Goal: Use online tool/utility: Utilize a website feature to perform a specific function

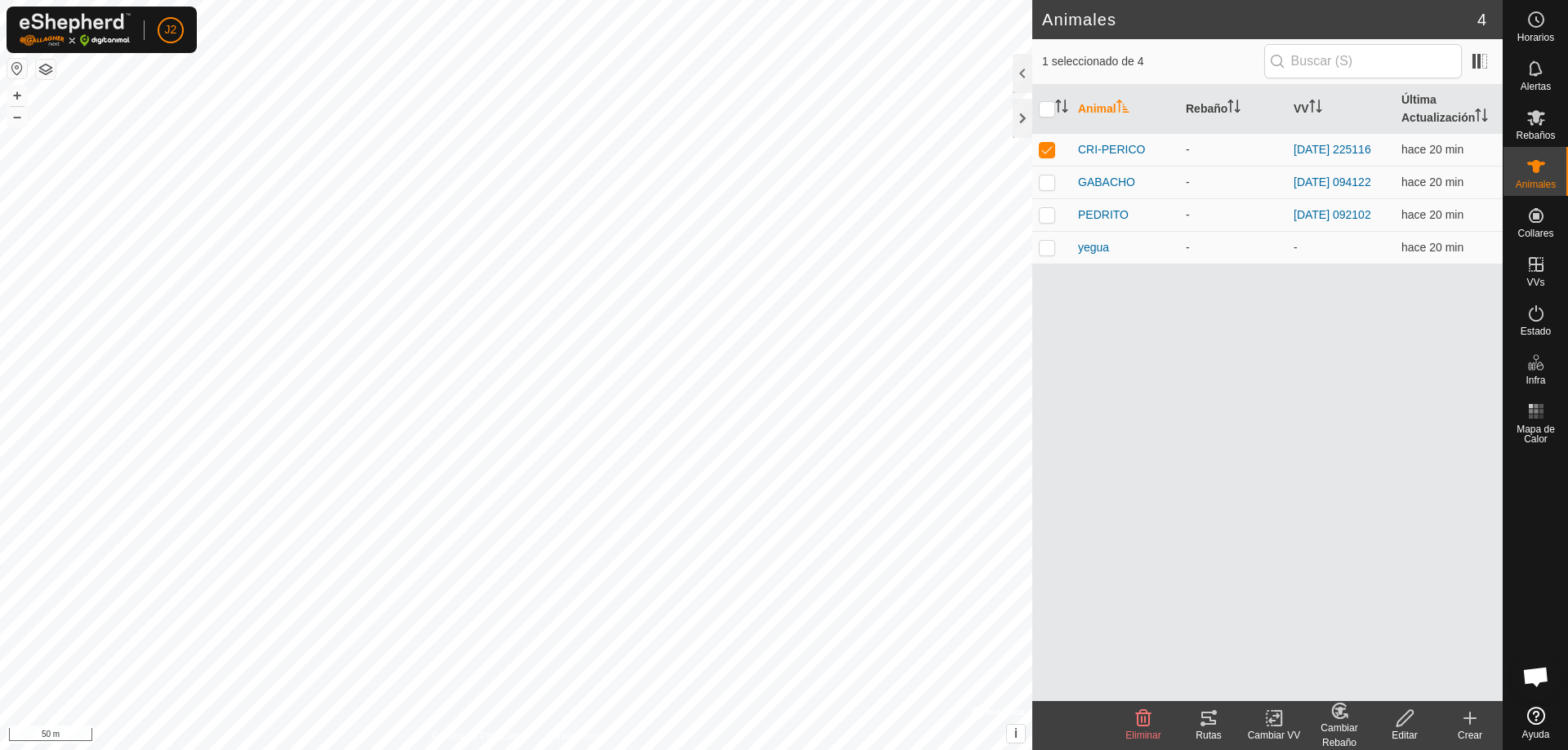
click at [1218, 720] on tracks-svg-icon at bounding box center [1208, 719] width 65 height 19
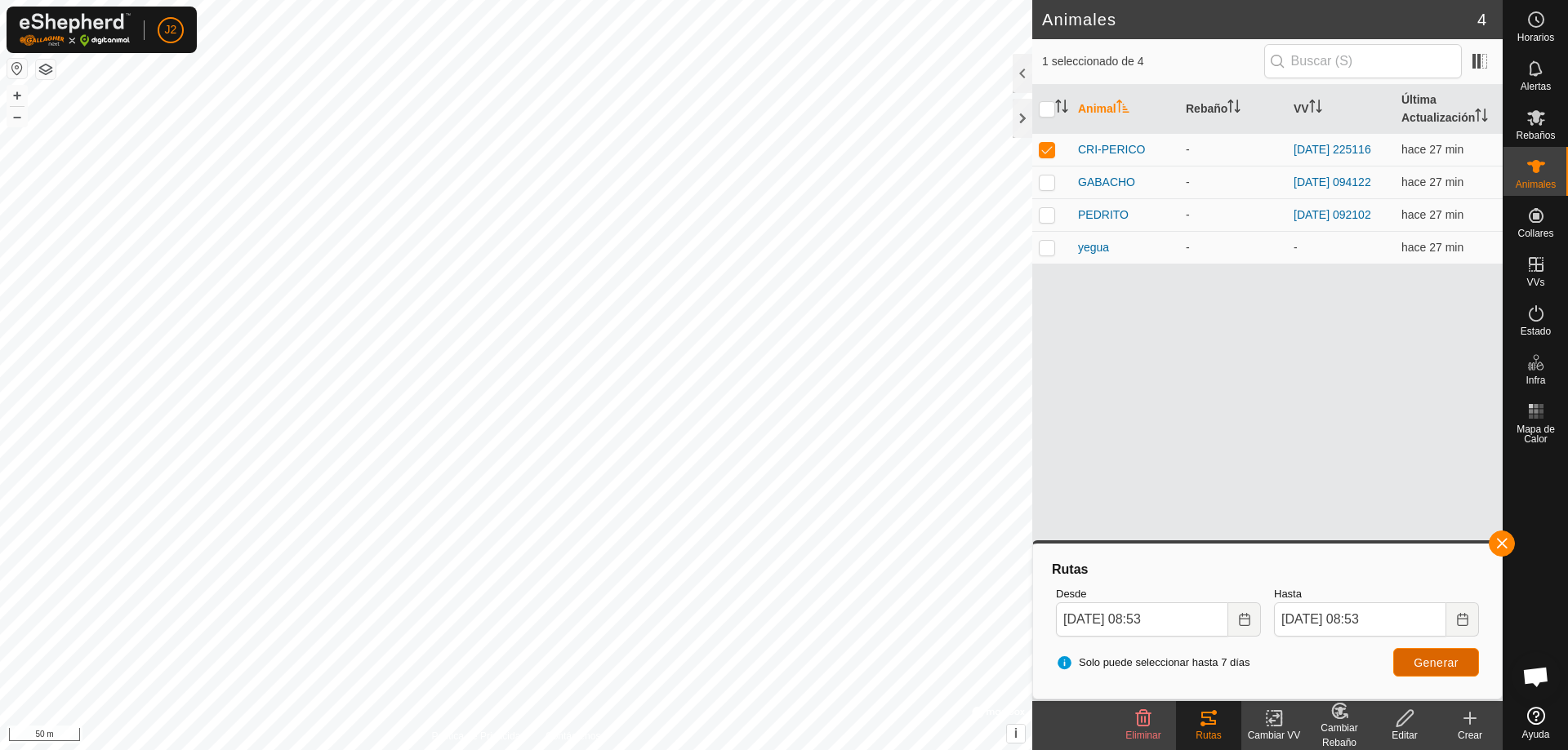
click at [1433, 666] on span "Generar" at bounding box center [1435, 663] width 44 height 13
click at [1439, 672] on button "Generar" at bounding box center [1435, 662] width 85 height 29
click at [1019, 123] on div at bounding box center [1022, 118] width 19 height 39
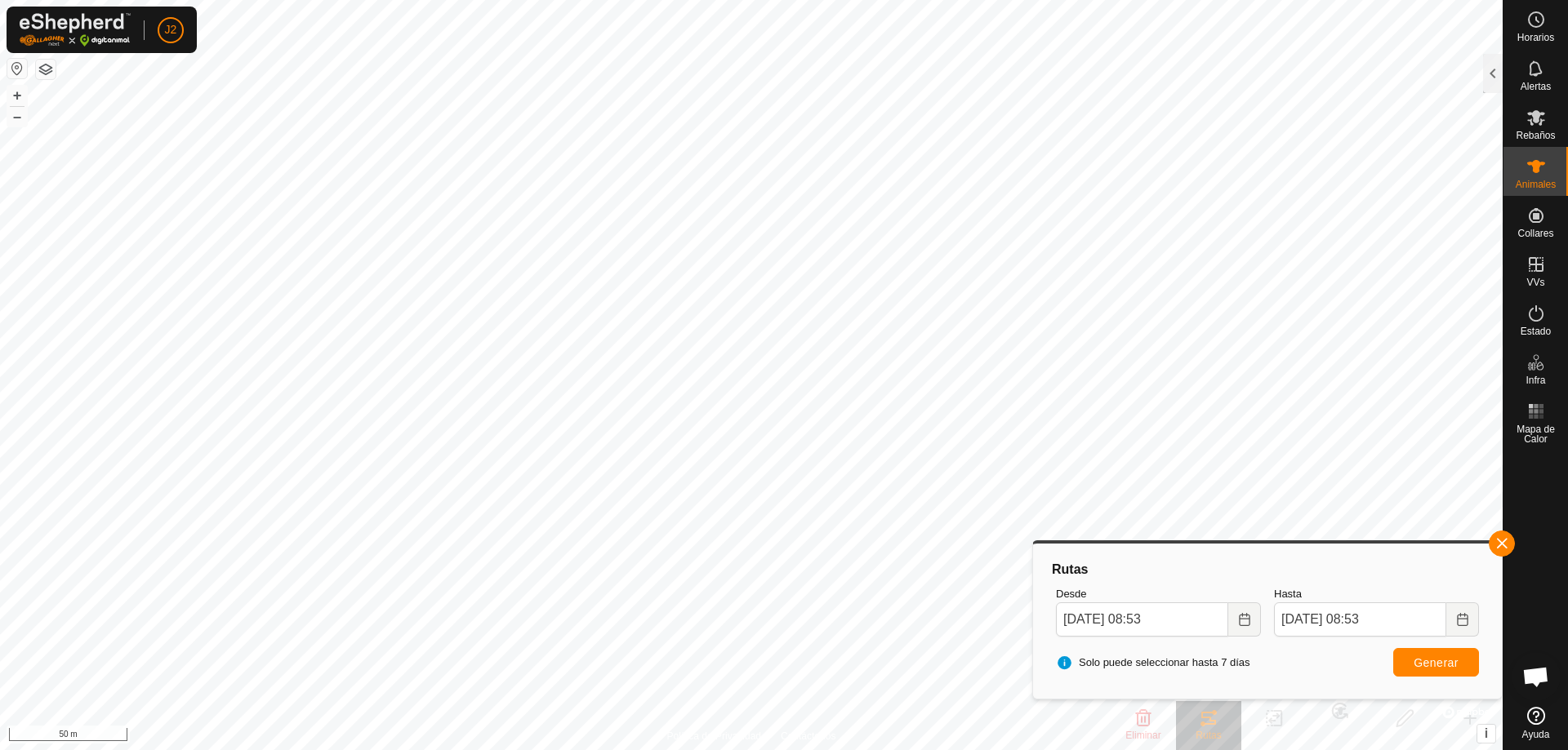
click at [872, 750] on html "J2 Horarios Alertas Rebaños Animales Collares VVs Estado Infra Mapa de Calor Ay…" at bounding box center [784, 375] width 1568 height 750
click at [1446, 668] on span "Generar" at bounding box center [1435, 663] width 44 height 13
click at [1465, 623] on icon "Choose Date" at bounding box center [1462, 619] width 13 height 13
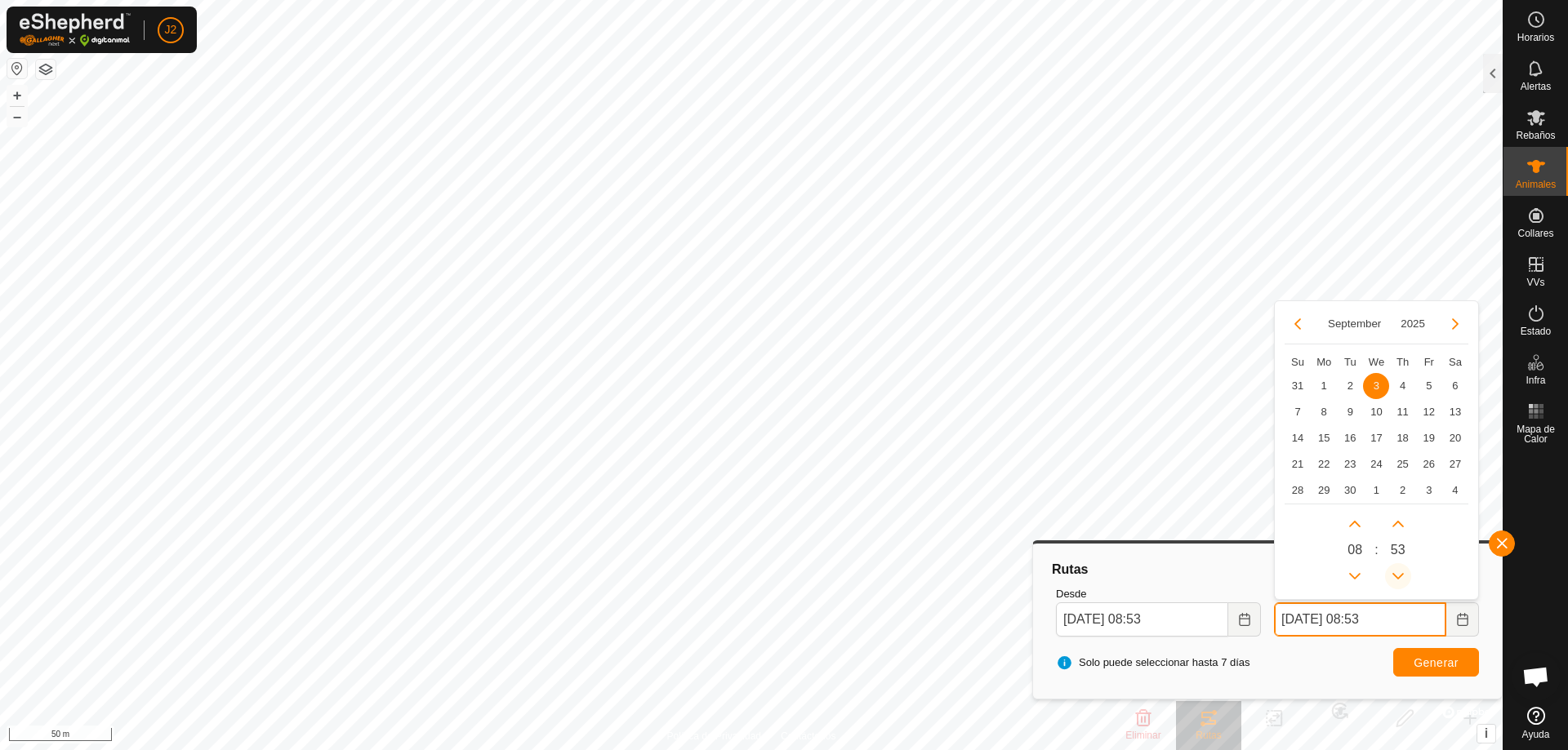
click at [1396, 576] on button "Previous Minute" at bounding box center [1398, 576] width 26 height 26
click at [1397, 576] on span "Previous Minute" at bounding box center [1397, 576] width 0 height 0
click at [1398, 524] on button "Next Minute" at bounding box center [1398, 524] width 26 height 26
click at [1399, 525] on span "Next Minute" at bounding box center [1399, 525] width 0 height 0
click at [1398, 524] on button "Next Minute" at bounding box center [1398, 524] width 26 height 26
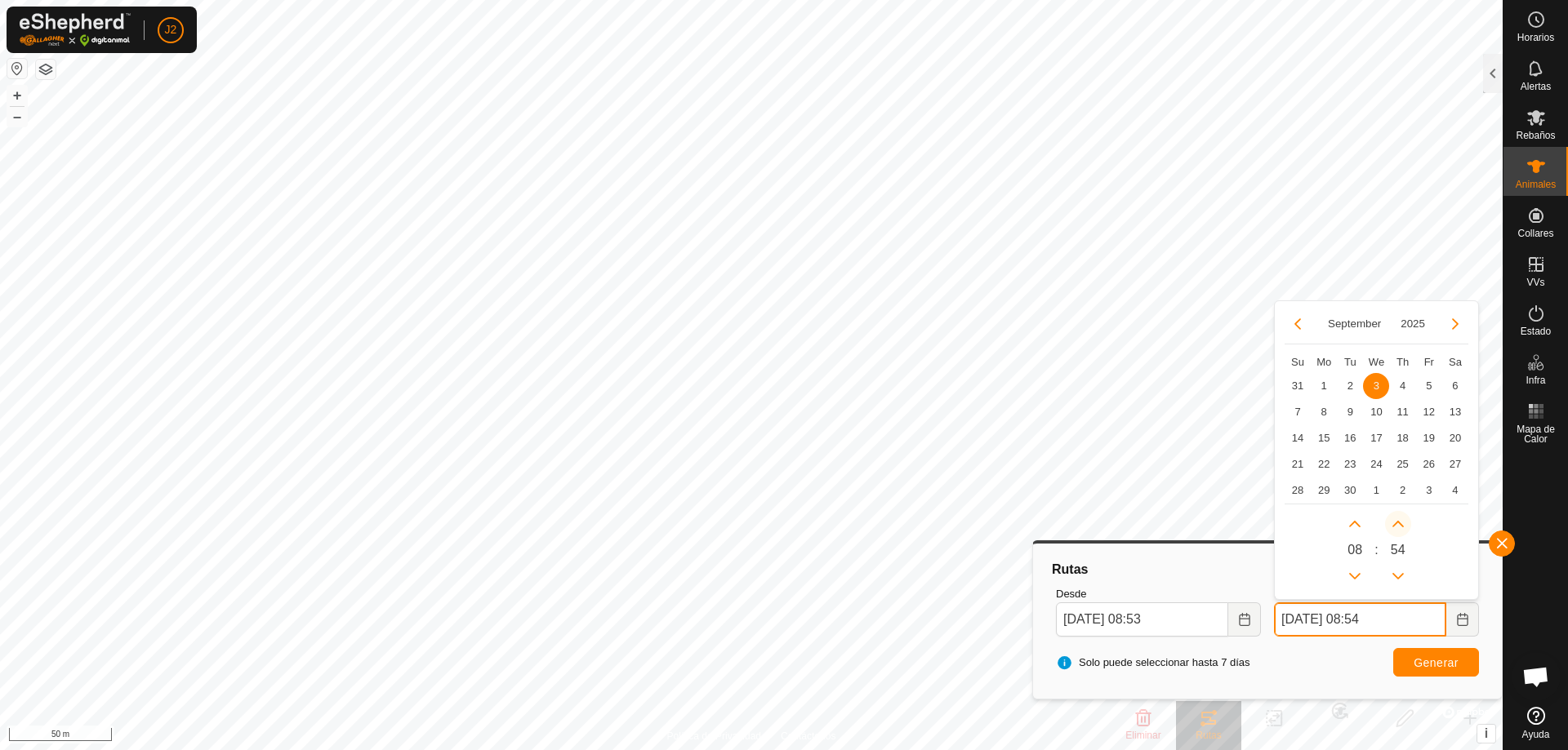
click at [1398, 524] on icon "Next Minute" at bounding box center [1397, 524] width 13 height 13
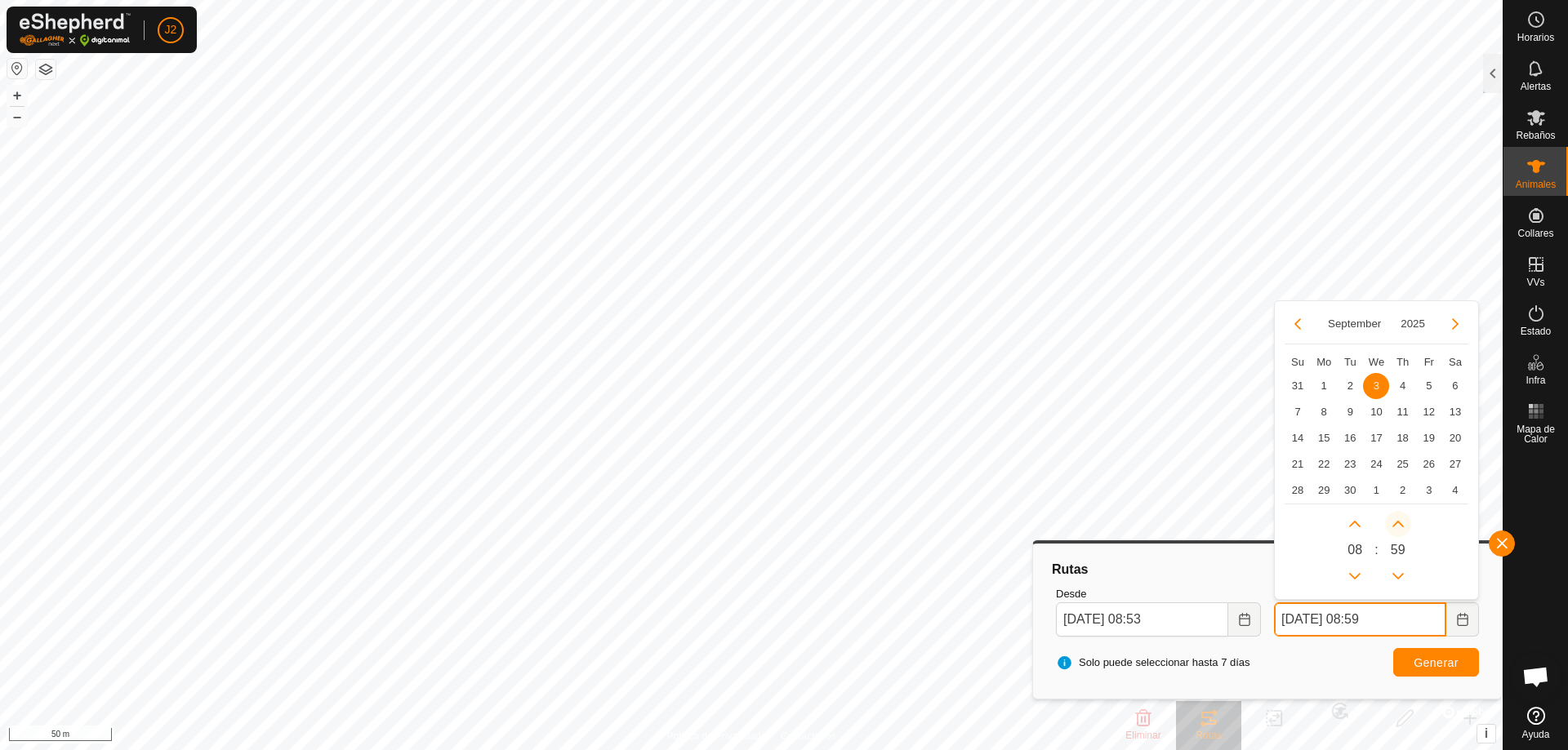
click at [1398, 524] on button "Next Minute" at bounding box center [1398, 524] width 26 height 26
click at [1399, 525] on span "Next Minute" at bounding box center [1399, 525] width 0 height 0
click at [1398, 524] on button "Next Minute" at bounding box center [1398, 524] width 26 height 26
click at [1399, 525] on span "Next Minute" at bounding box center [1399, 525] width 0 height 0
click at [1398, 524] on button "Next Minute" at bounding box center [1398, 524] width 26 height 26
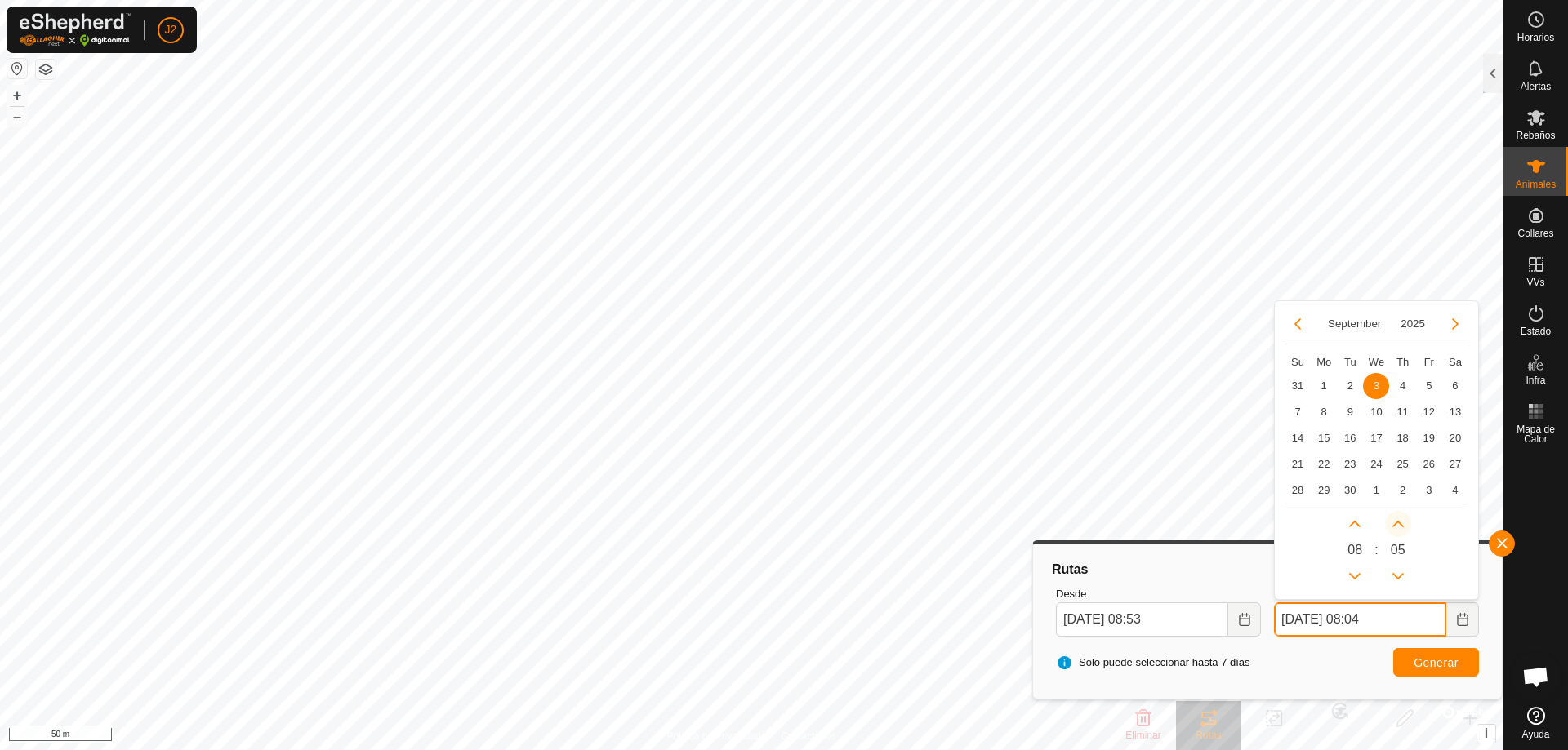
click at [1398, 524] on icon "Next Minute" at bounding box center [1397, 524] width 13 height 13
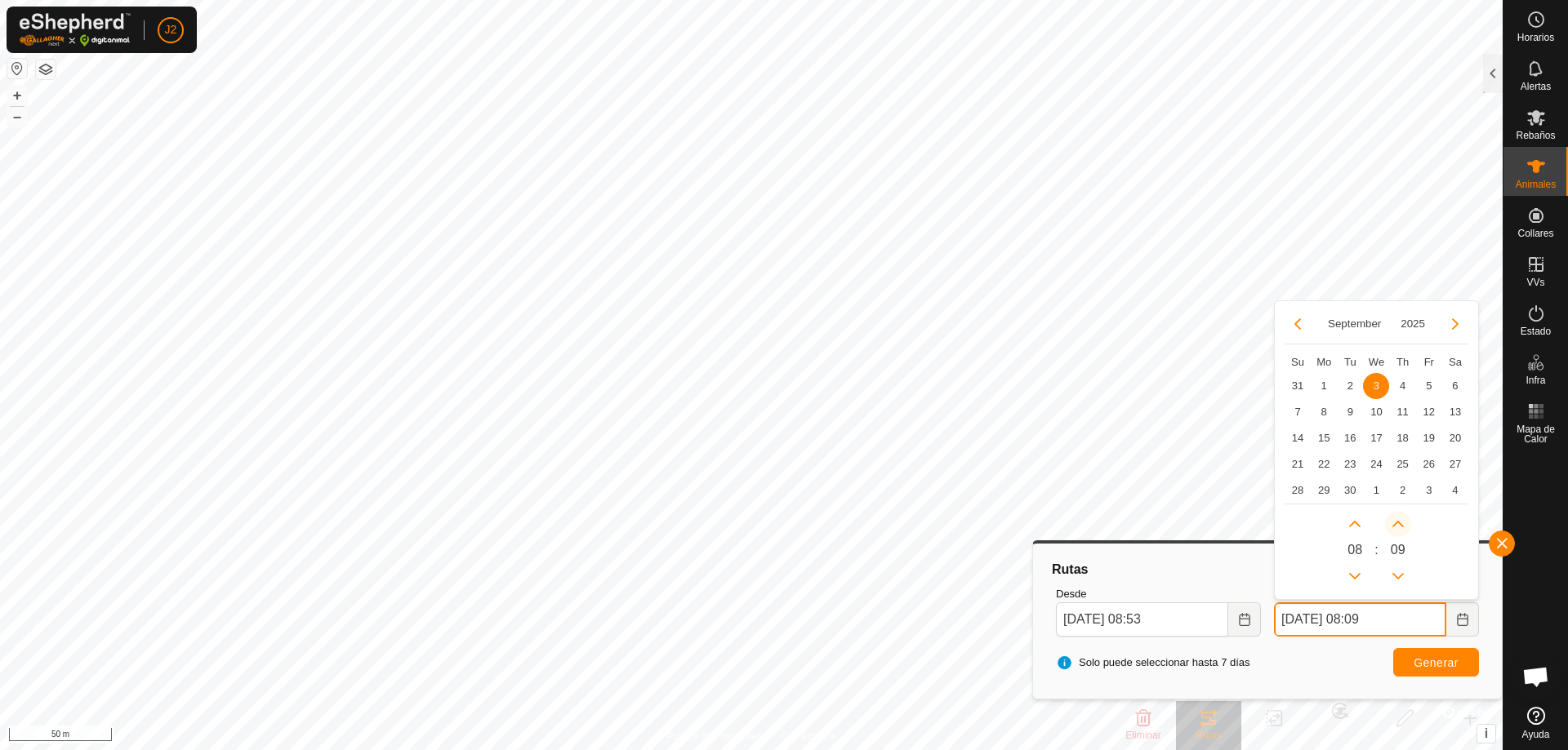
click at [1398, 524] on button "Next Minute" at bounding box center [1398, 524] width 26 height 26
click at [1400, 524] on button "Next Minute" at bounding box center [1398, 524] width 26 height 26
click at [1401, 525] on span "Next Minute" at bounding box center [1401, 525] width 0 height 0
click at [1400, 524] on button "Next Minute" at bounding box center [1398, 524] width 26 height 26
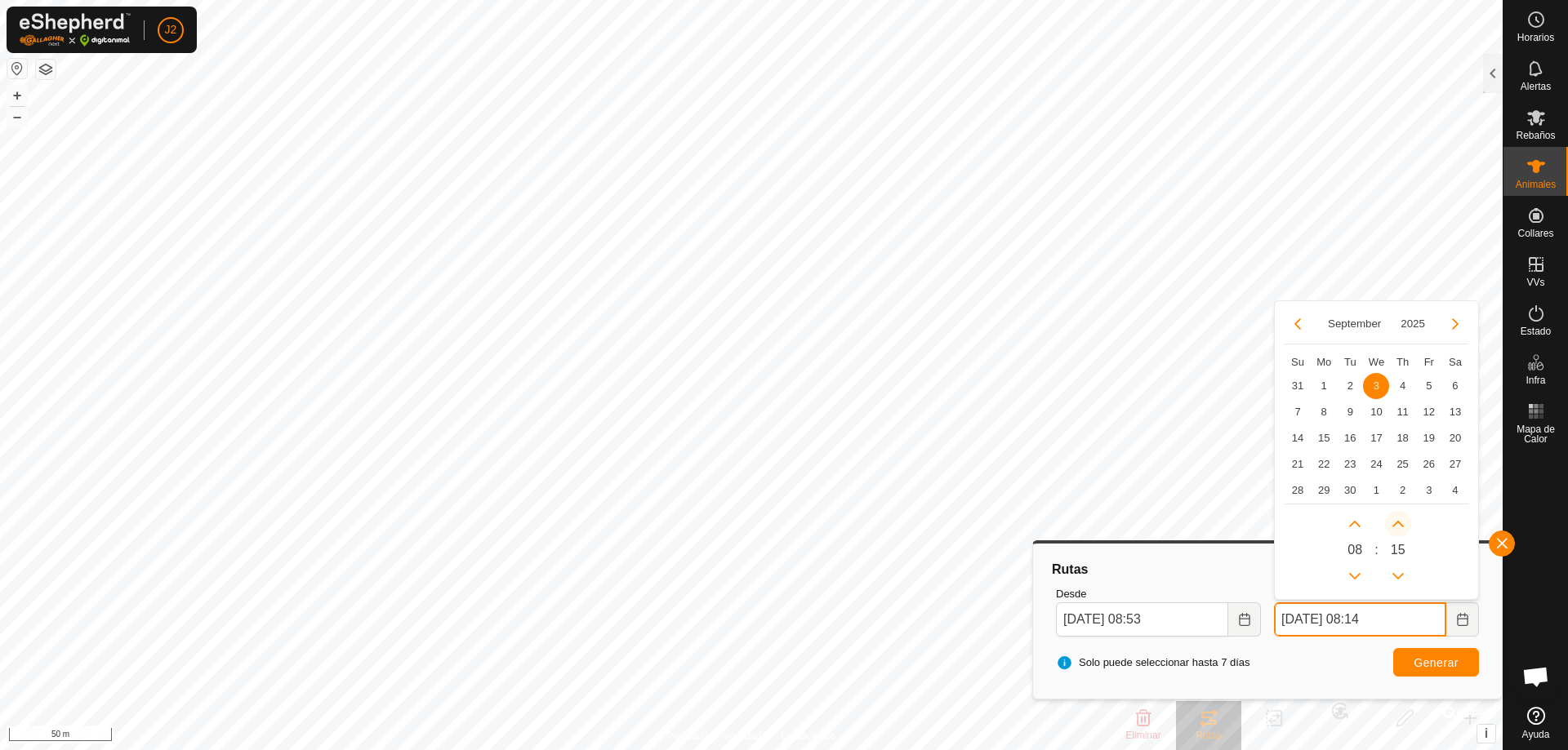
click at [1400, 524] on button "Next Minute" at bounding box center [1398, 524] width 26 height 26
click at [1356, 524] on button "Next Hour" at bounding box center [1354, 524] width 26 height 26
type input "03 Sep, 2025 09:16"
click at [1446, 663] on span "Generar" at bounding box center [1435, 663] width 44 height 13
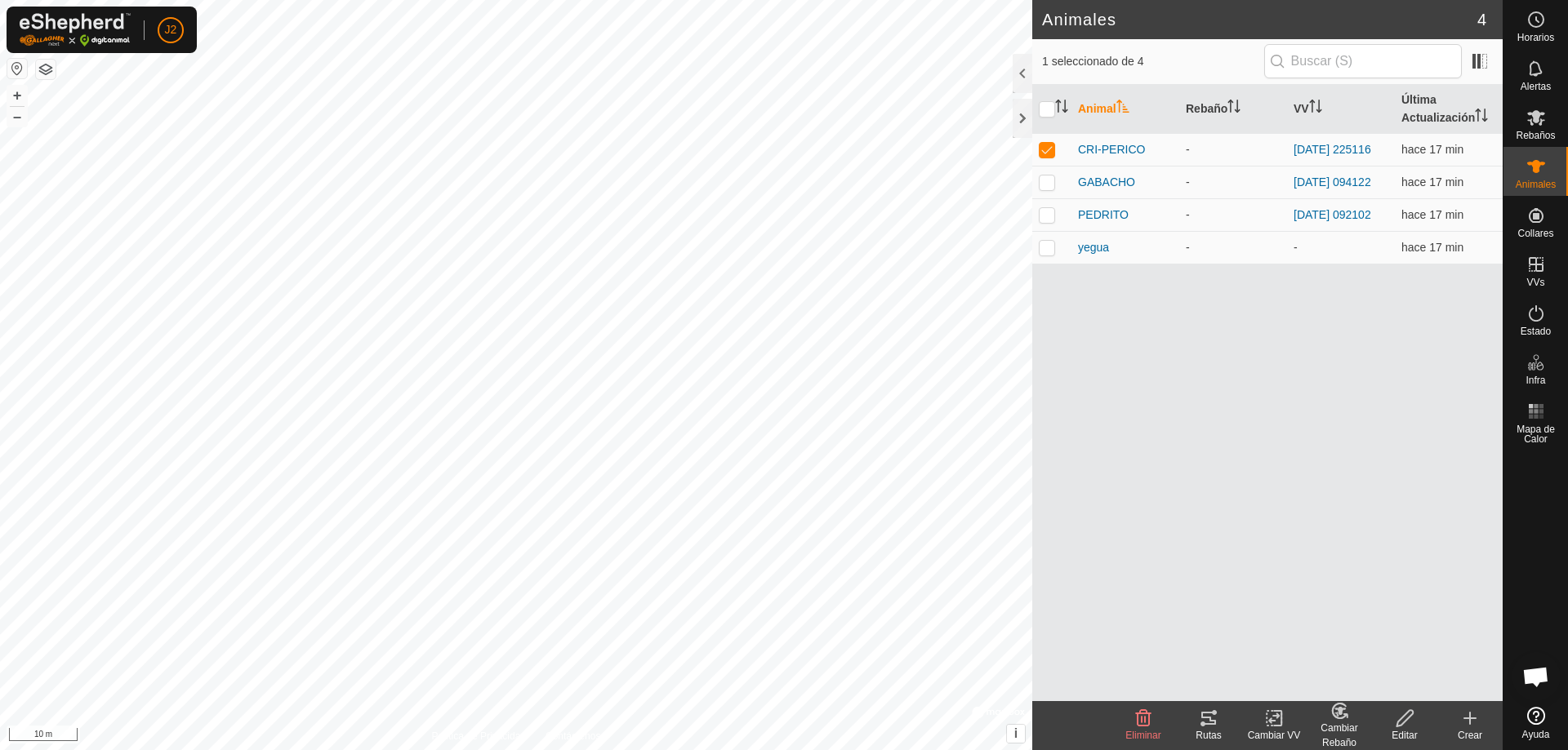
click at [1215, 725] on icon at bounding box center [1208, 718] width 15 height 13
click at [1215, 729] on div "Rutas" at bounding box center [1208, 735] width 65 height 15
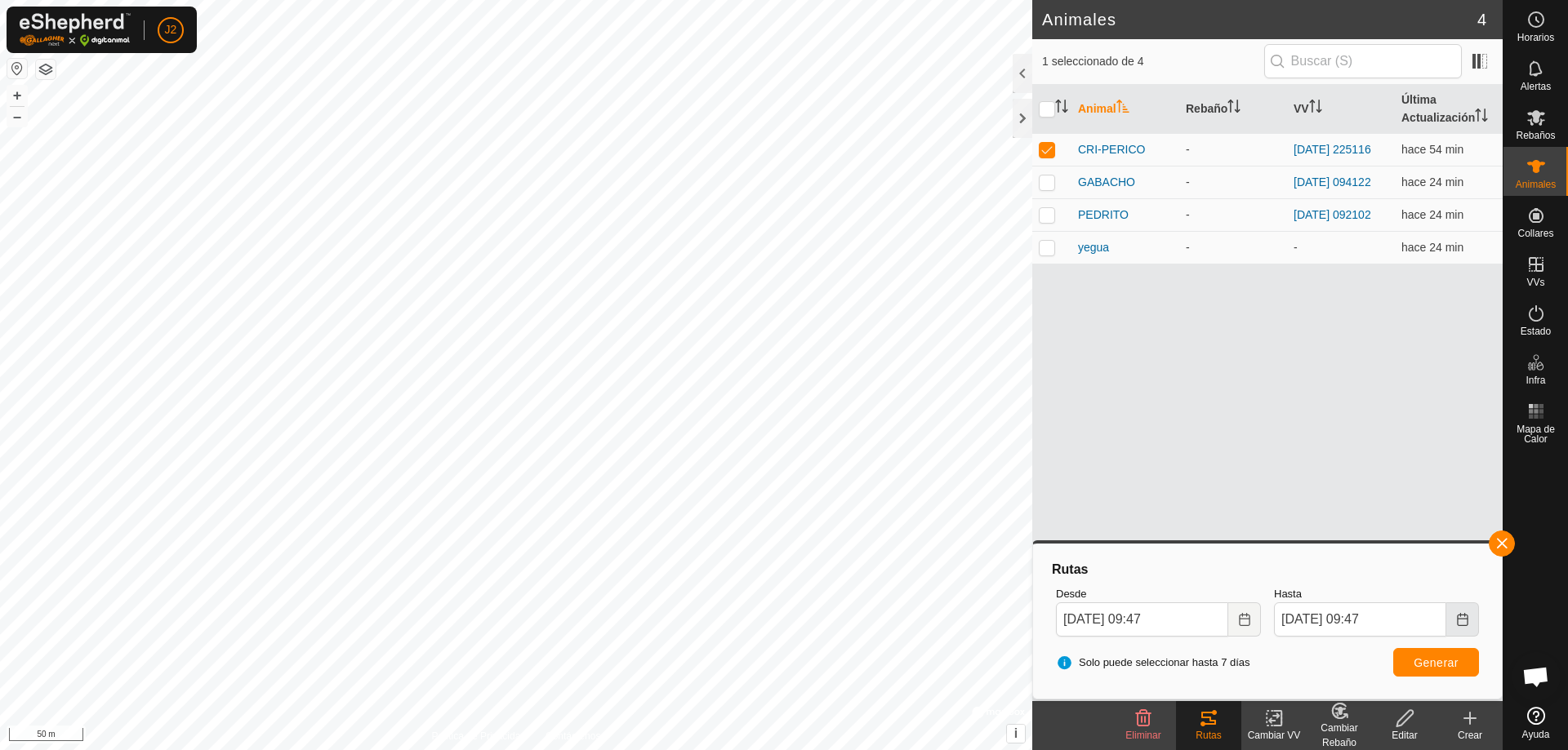
click at [1466, 610] on button "Choose Date" at bounding box center [1462, 619] width 32 height 34
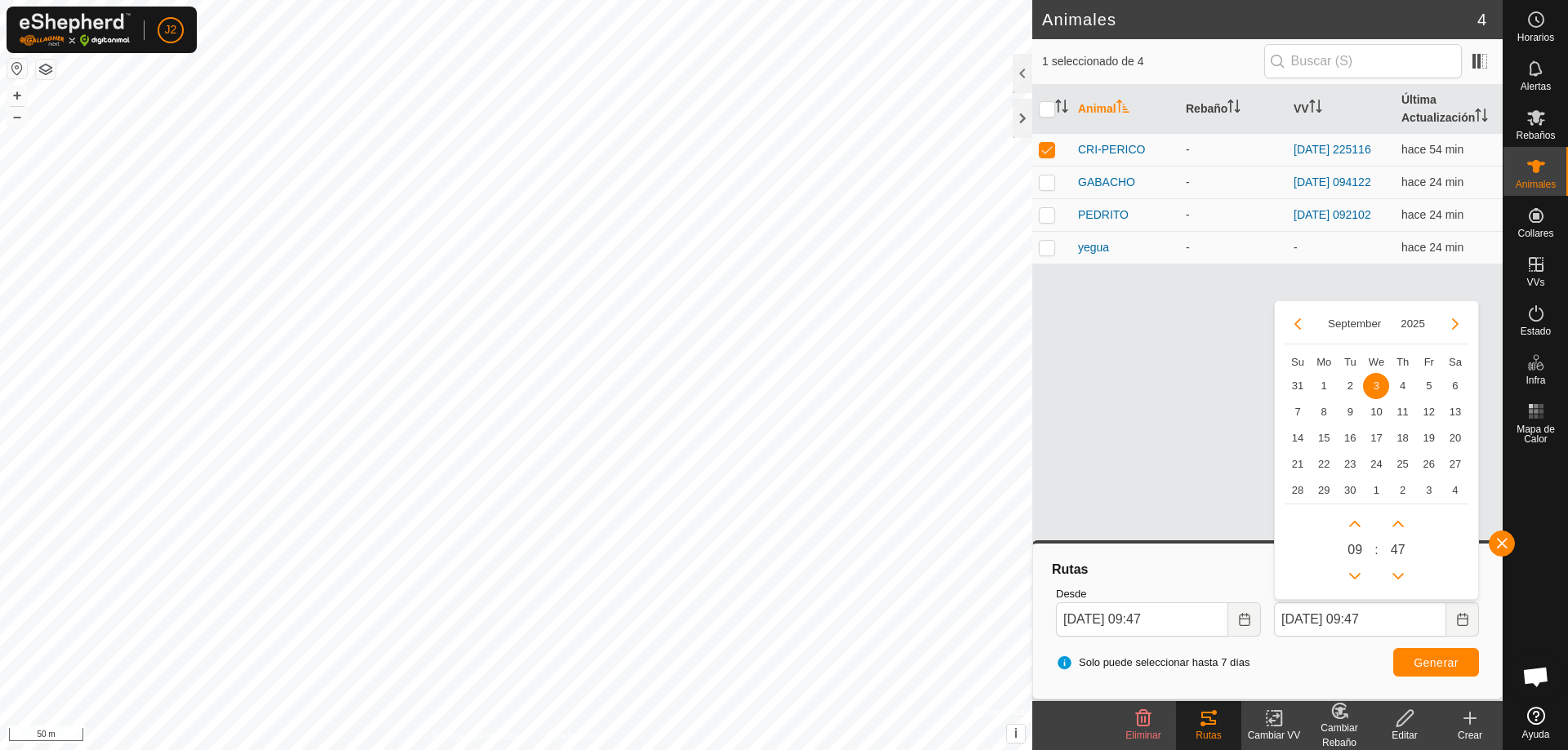
click at [1381, 384] on span "3" at bounding box center [1376, 386] width 26 height 26
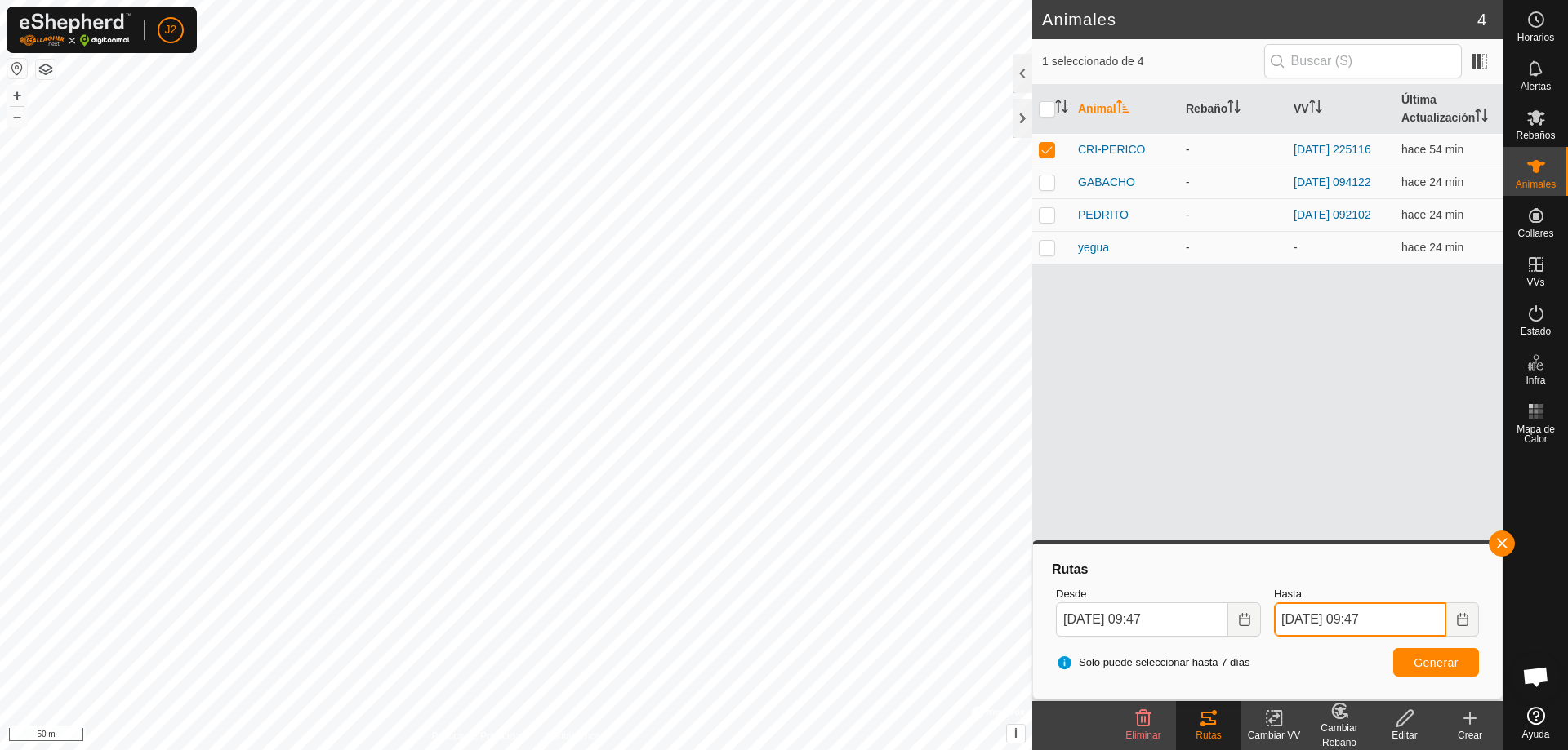
click at [1374, 611] on input "03 Sep, 2025 09:47" at bounding box center [1360, 619] width 173 height 34
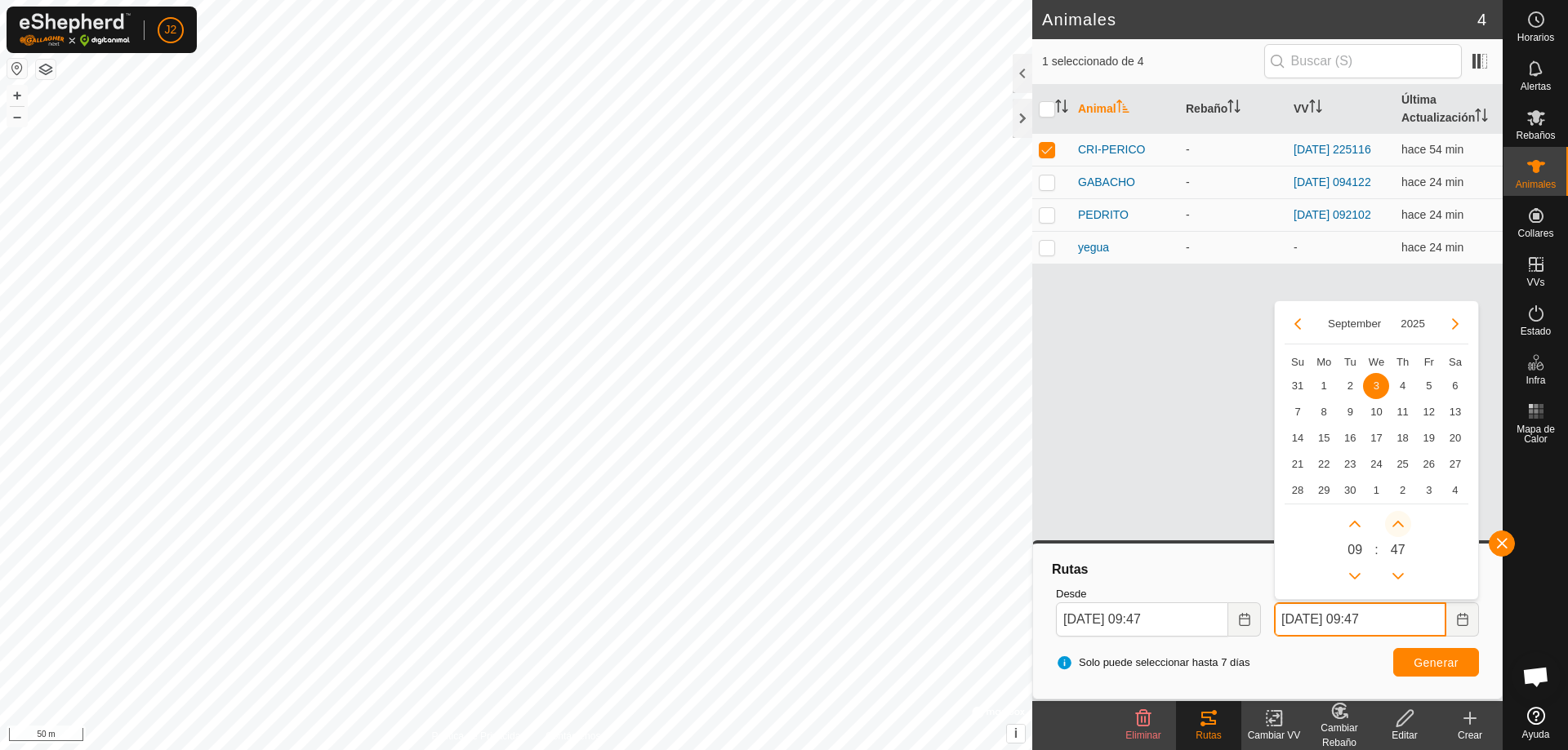
click at [1404, 523] on button "Next Minute" at bounding box center [1398, 524] width 26 height 26
click at [1405, 524] on span "Next Minute" at bounding box center [1405, 524] width 0 height 0
click at [1404, 523] on button "Next Minute" at bounding box center [1398, 524] width 26 height 26
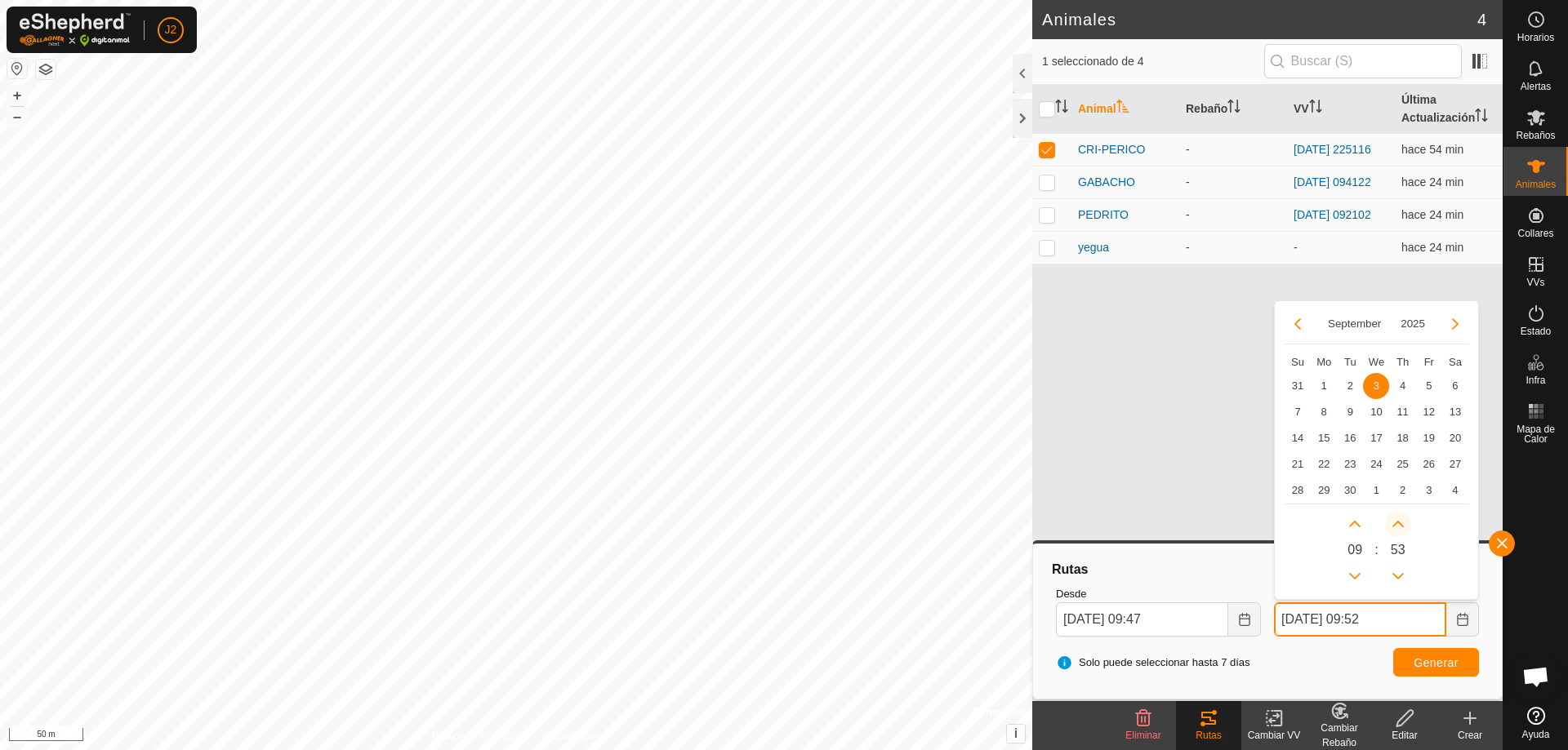
click at [1405, 524] on span "Next Minute" at bounding box center [1405, 524] width 0 height 0
click at [1404, 522] on button "Next Minute" at bounding box center [1398, 524] width 26 height 26
click at [1405, 522] on span "Next Minute" at bounding box center [1405, 522] width 0 height 0
click at [1404, 522] on button "Next Minute" at bounding box center [1398, 524] width 26 height 26
type input "03 Sep, 2025 09:56"
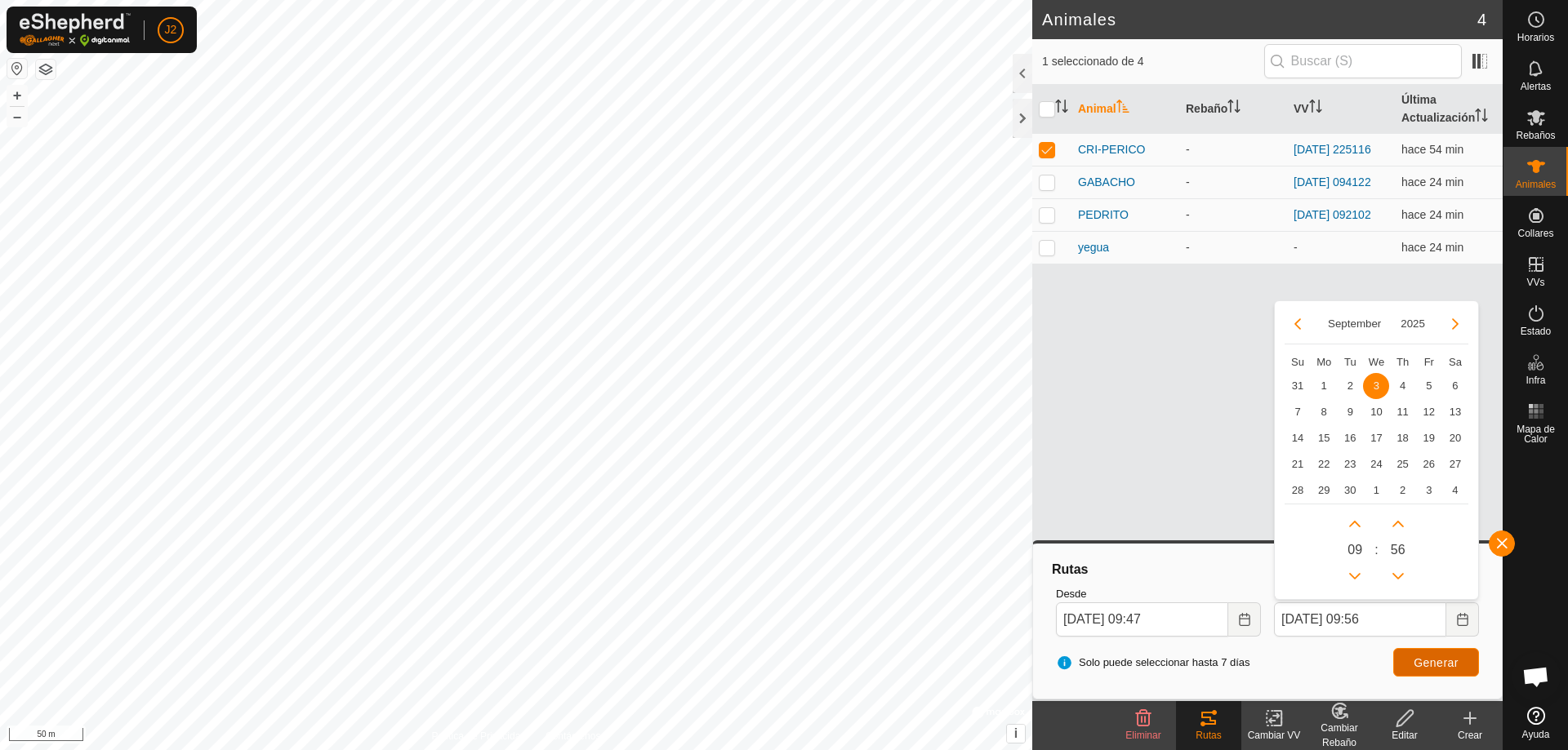
click at [1435, 663] on span "Generar" at bounding box center [1435, 663] width 44 height 13
